Goal: Transaction & Acquisition: Purchase product/service

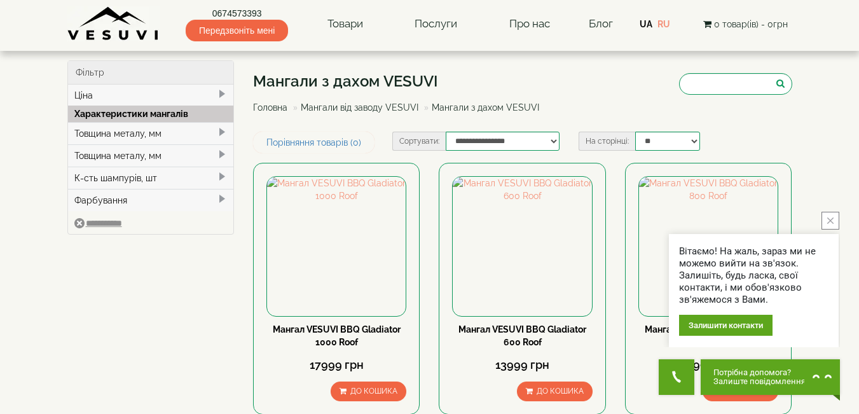
click at [830, 216] on button "close button" at bounding box center [830, 221] width 18 height 18
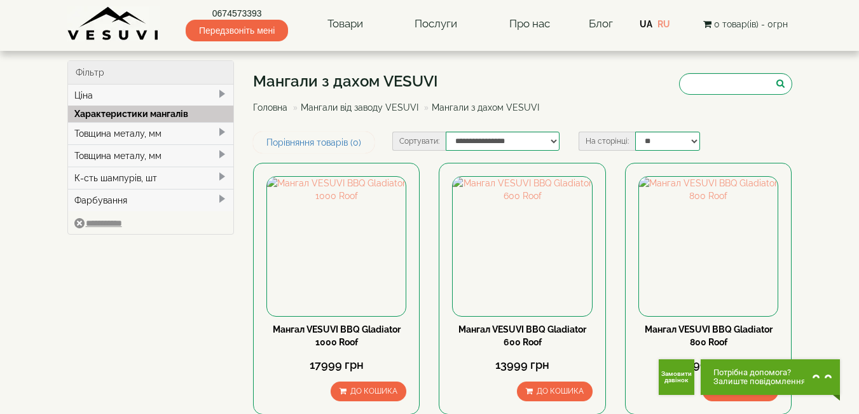
click at [346, 107] on link "Мангали від заводу VESUVI" at bounding box center [360, 107] width 118 height 10
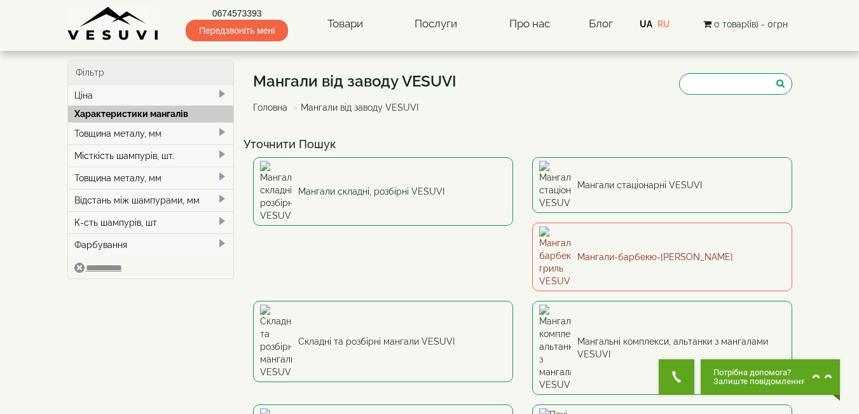
click at [532, 223] on link "Мангали-барбекю-[PERSON_NAME]" at bounding box center [662, 256] width 260 height 69
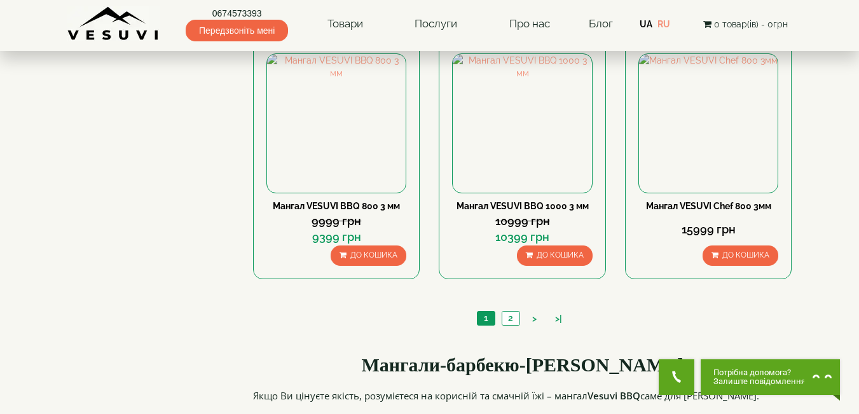
scroll to position [1017, 0]
